Goal: Information Seeking & Learning: Learn about a topic

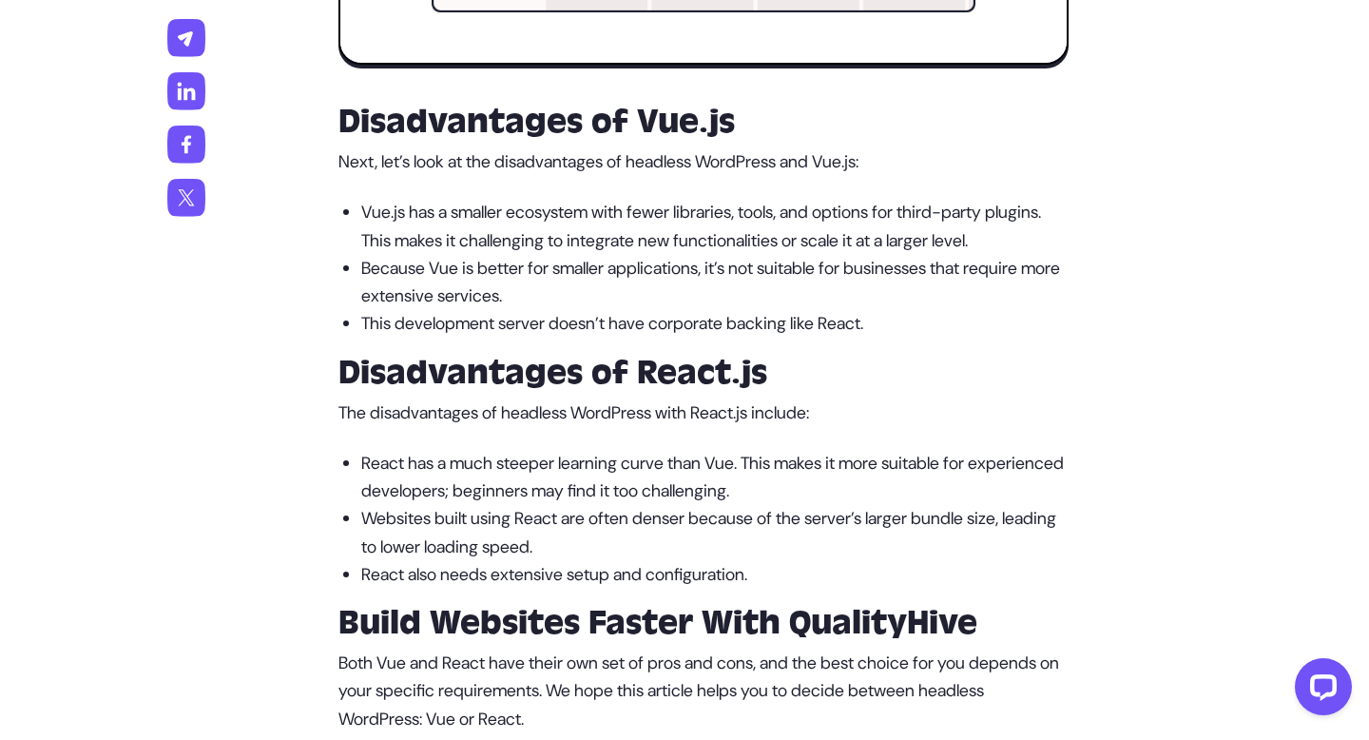
scroll to position [3274, 0]
click at [397, 142] on strong "Disadvantages of Vue.js" at bounding box center [537, 121] width 397 height 42
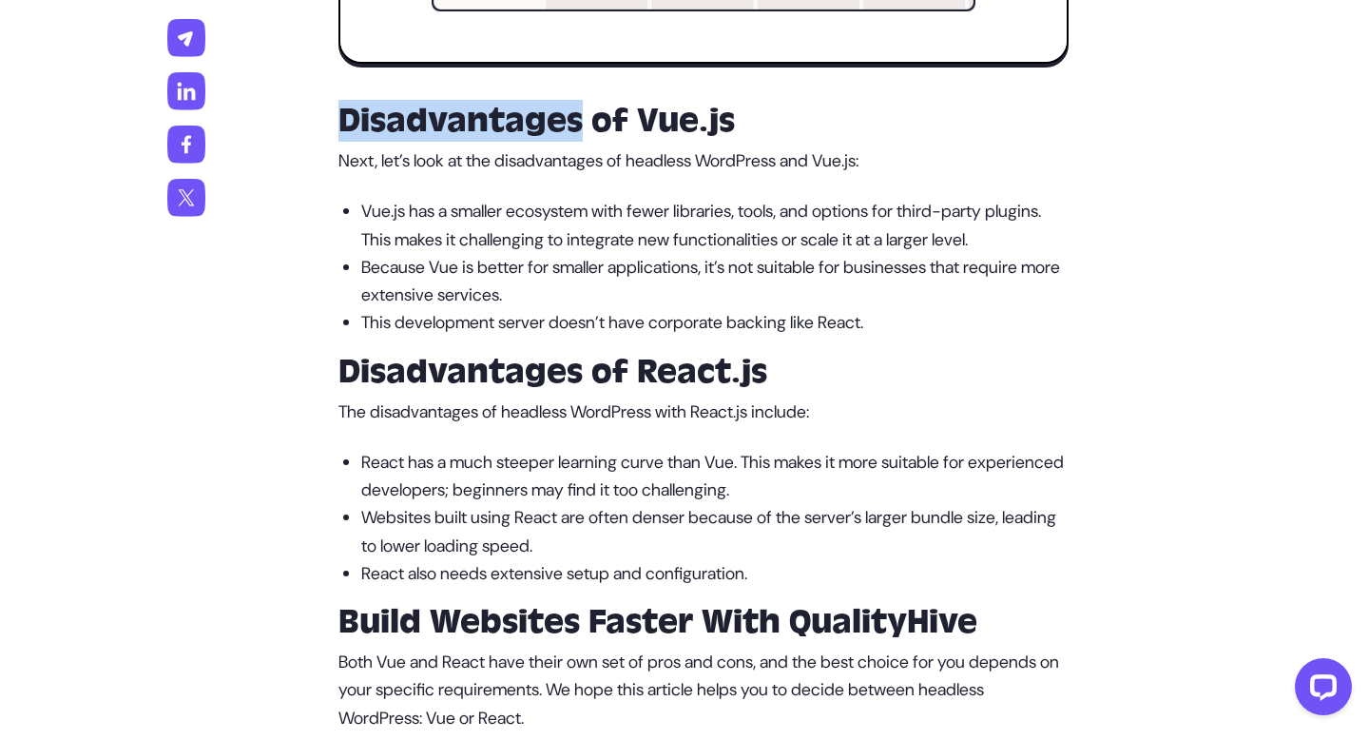
click at [397, 142] on strong "Disadvantages of Vue.js" at bounding box center [537, 121] width 397 height 42
click at [384, 186] on div at bounding box center [384, 186] width 0 height 0
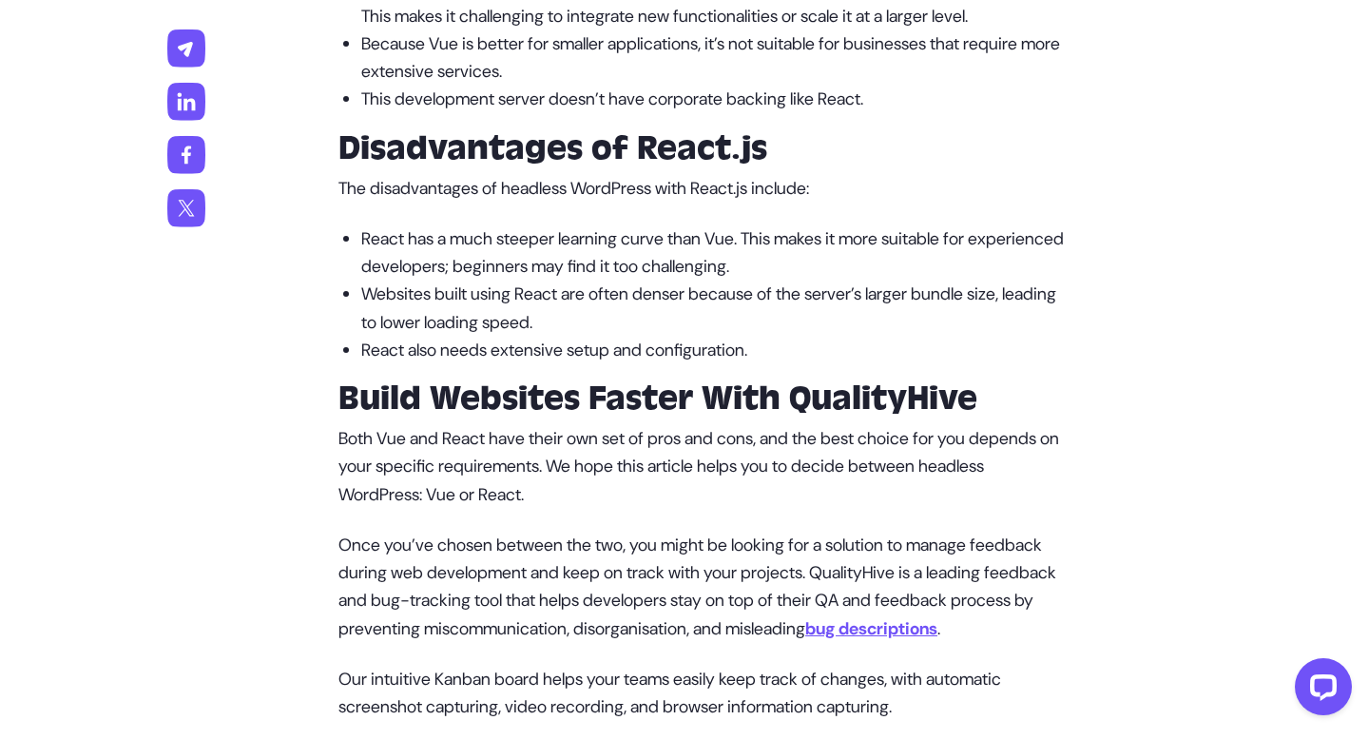
scroll to position [3510, 0]
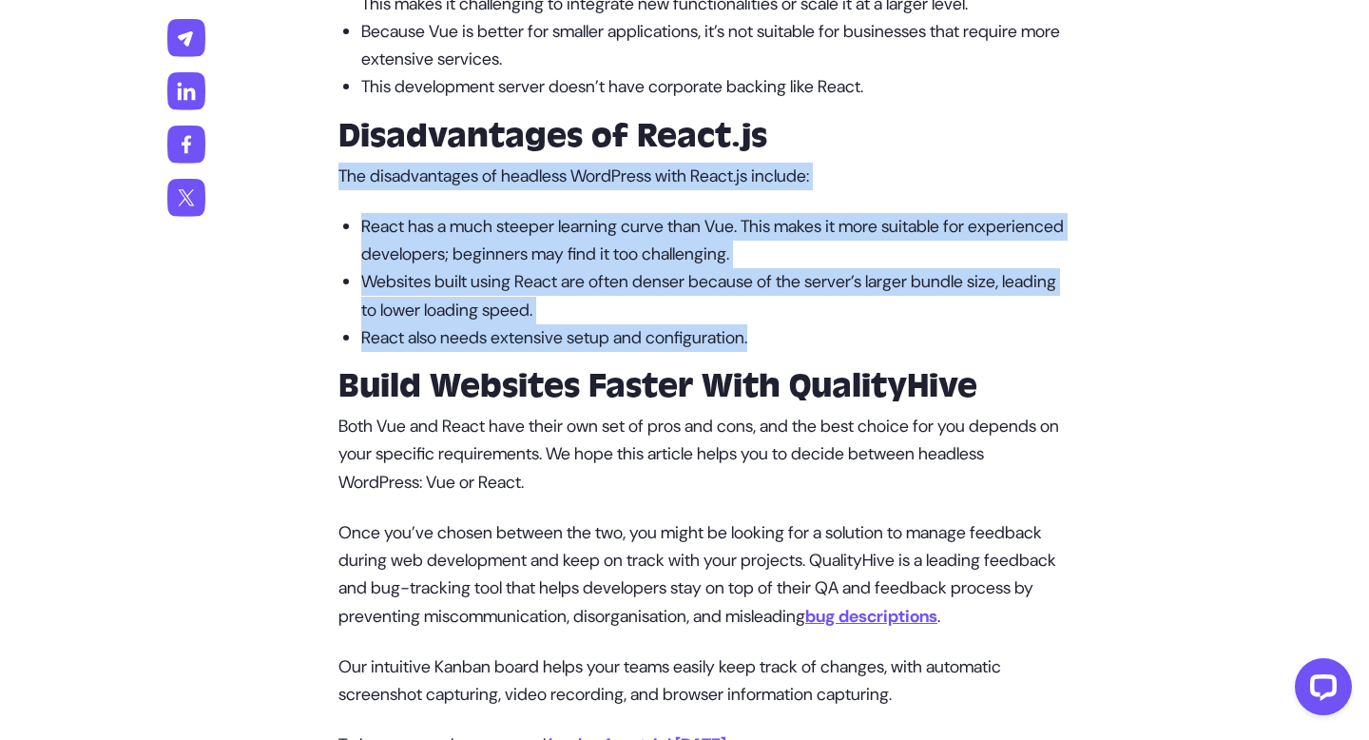
drag, startPoint x: 334, startPoint y: 307, endPoint x: 804, endPoint y: 475, distance: 498.7
click at [518, 269] on p "React has a much steeper learning curve than Vue. This makes it more suitable f…" at bounding box center [715, 241] width 708 height 56
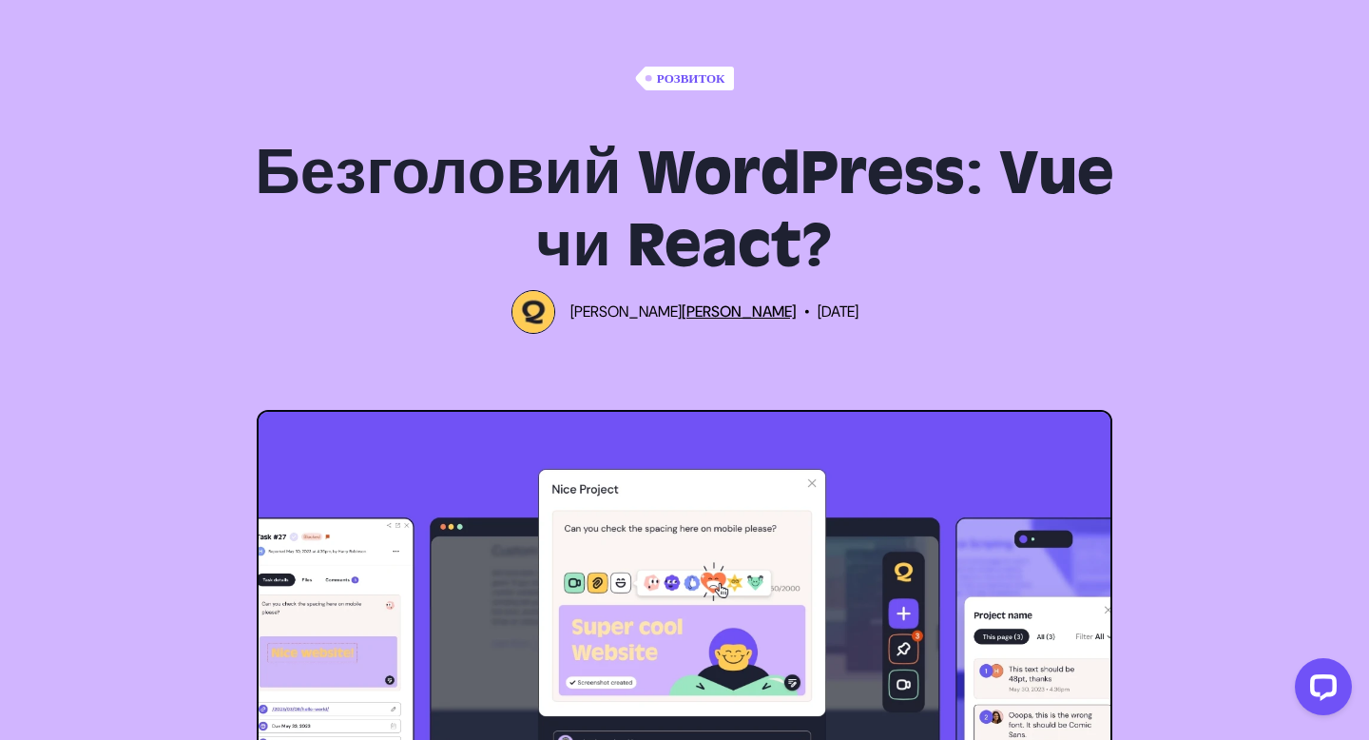
scroll to position [0, 0]
